Goal: Task Accomplishment & Management: Manage account settings

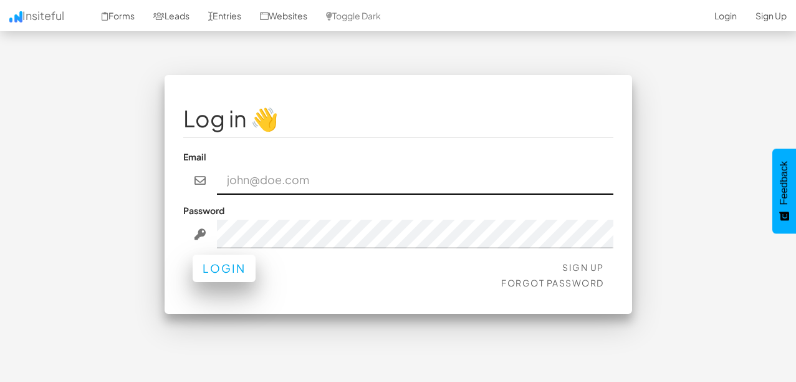
type input "admin@herenow.health"
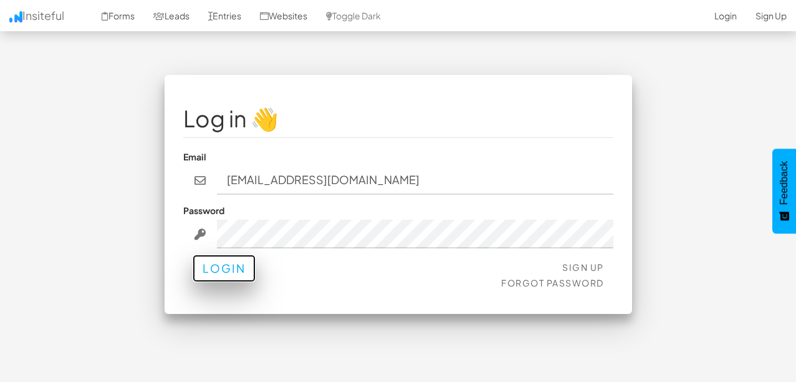
click at [219, 261] on button "Login" at bounding box center [224, 267] width 63 height 27
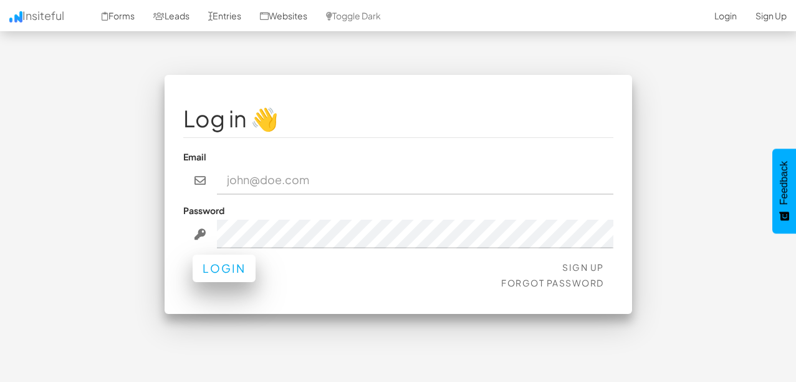
type input "[EMAIL_ADDRESS][DOMAIN_NAME]"
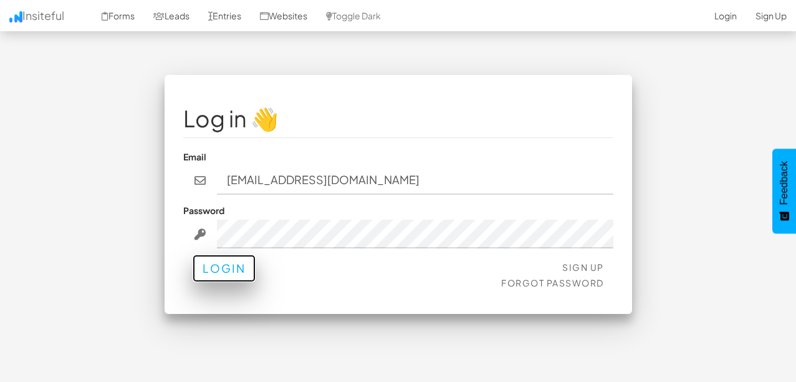
click at [221, 272] on button "Login" at bounding box center [224, 267] width 63 height 27
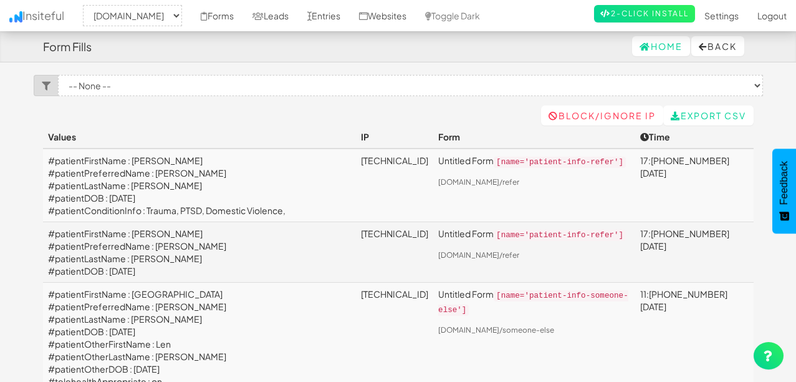
select select "2385"
